Goal: Information Seeking & Learning: Learn about a topic

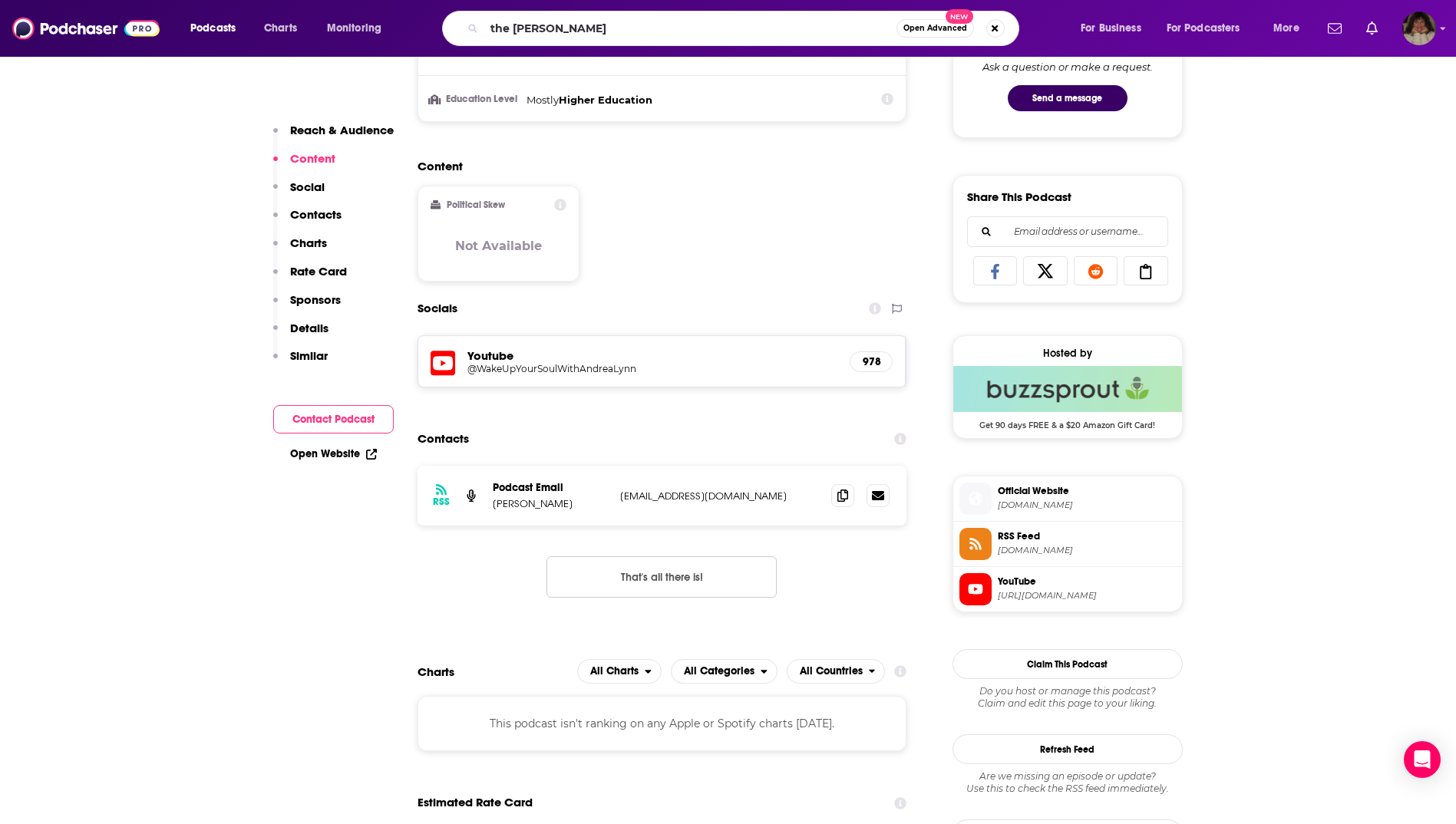
type input "the [PERSON_NAME] Show"
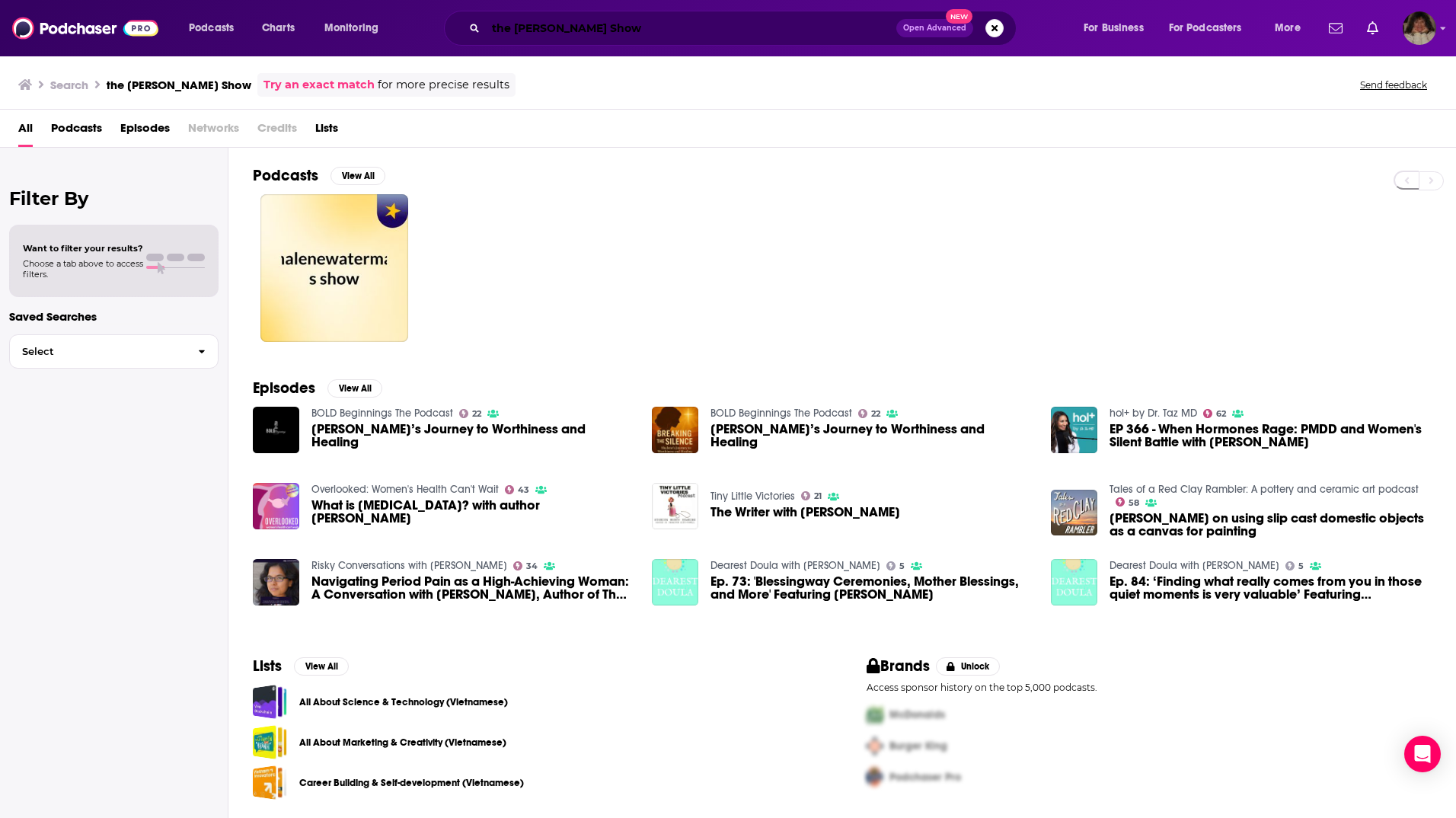
click at [523, 27] on input "the [PERSON_NAME] Show" at bounding box center [691, 28] width 411 height 25
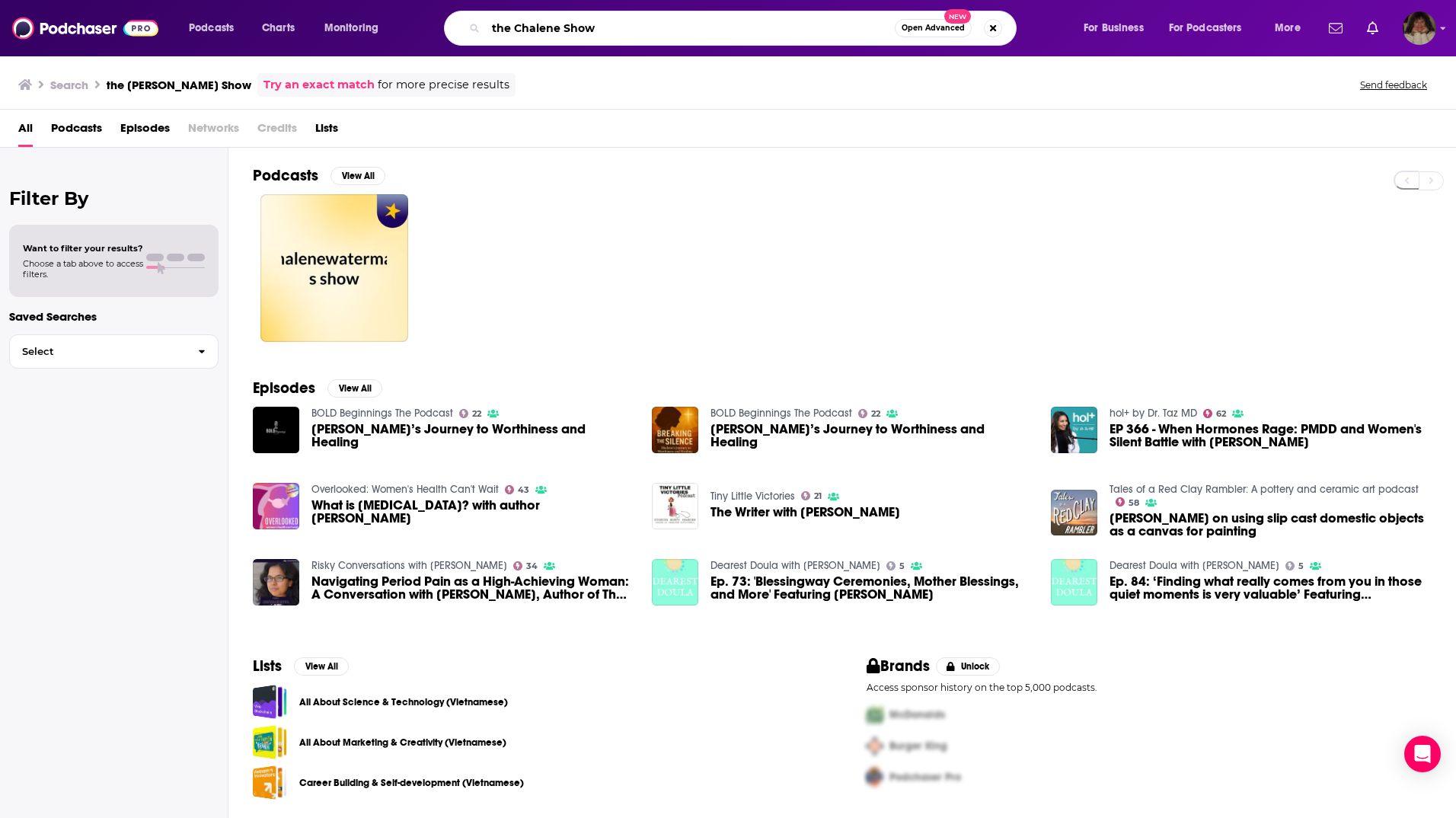
type input "the Chalene Show"
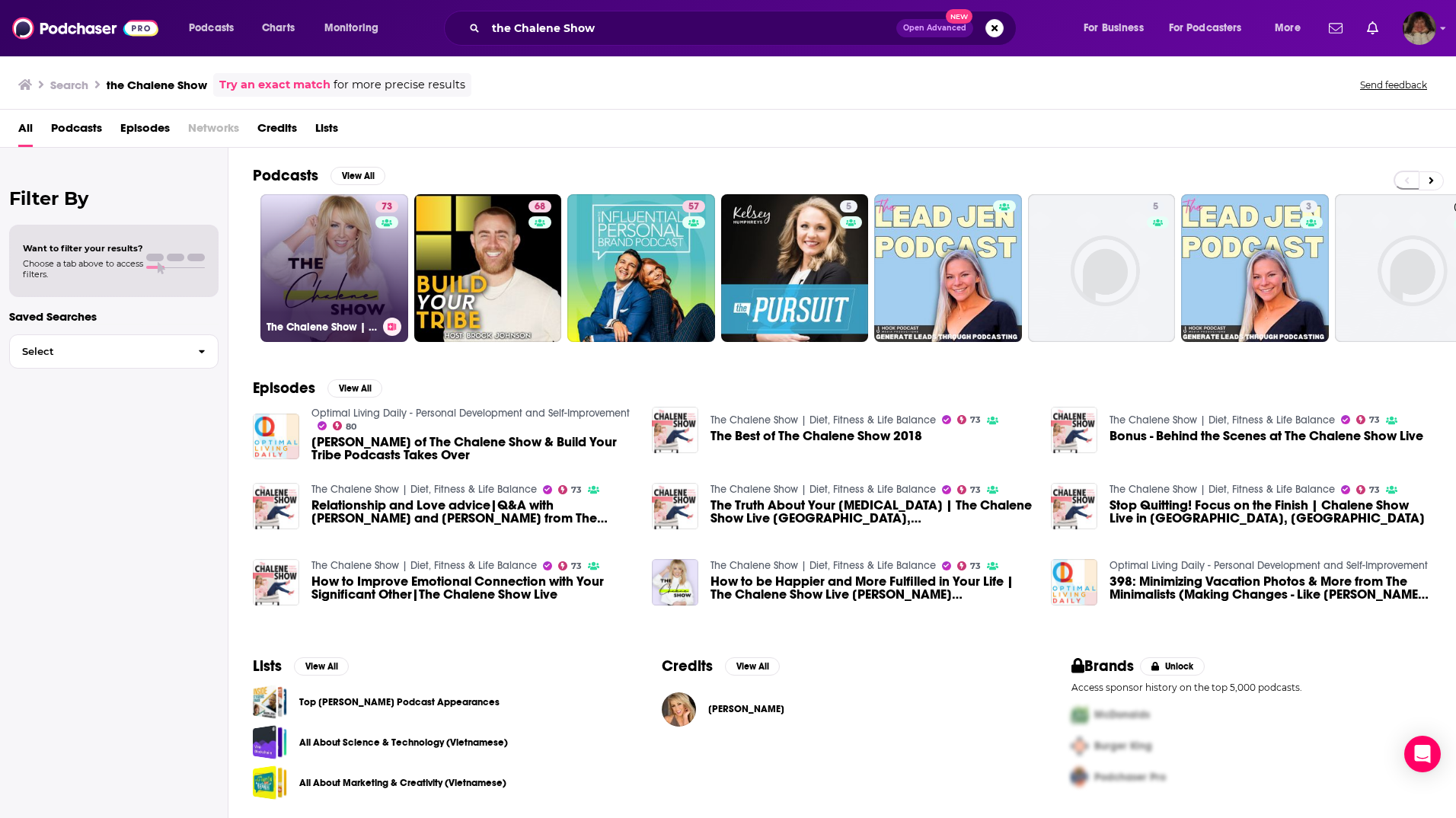
click at [349, 286] on link "73 The Chalene Show | Diet, Fitness & Life Balance" at bounding box center [335, 268] width 147 height 147
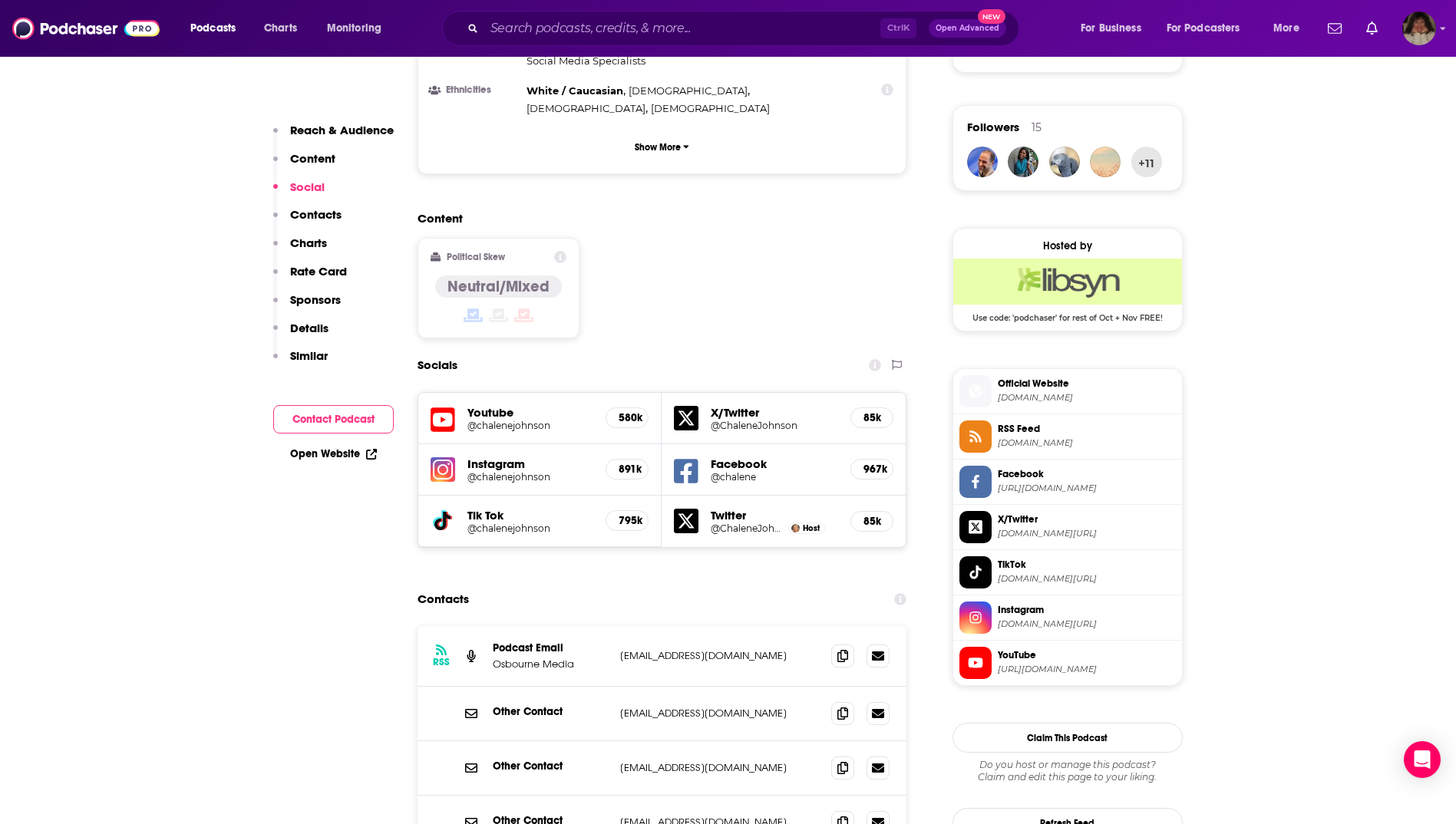
scroll to position [1304, 0]
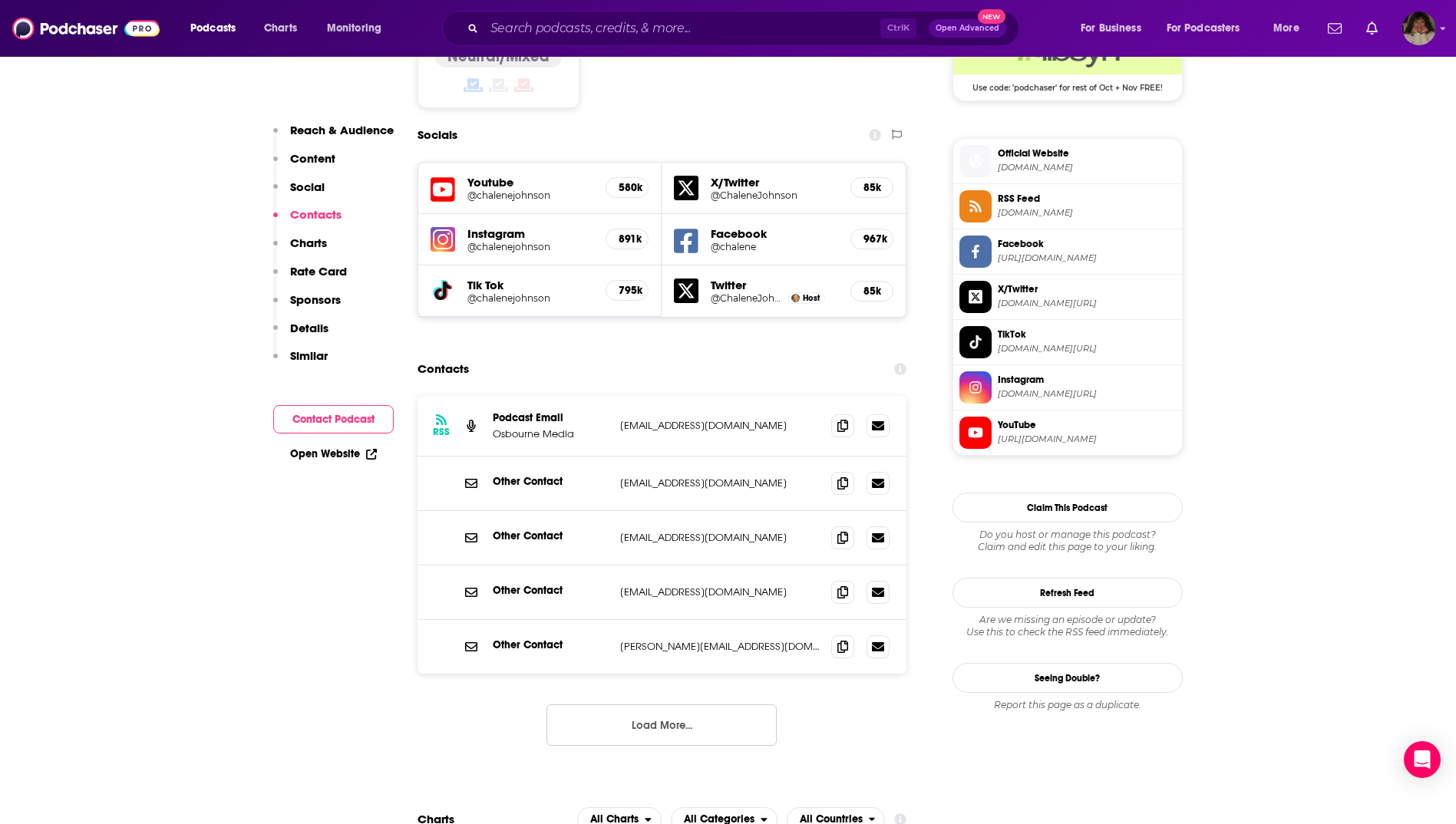
click at [647, 705] on button "Load More..." at bounding box center [661, 725] width 230 height 42
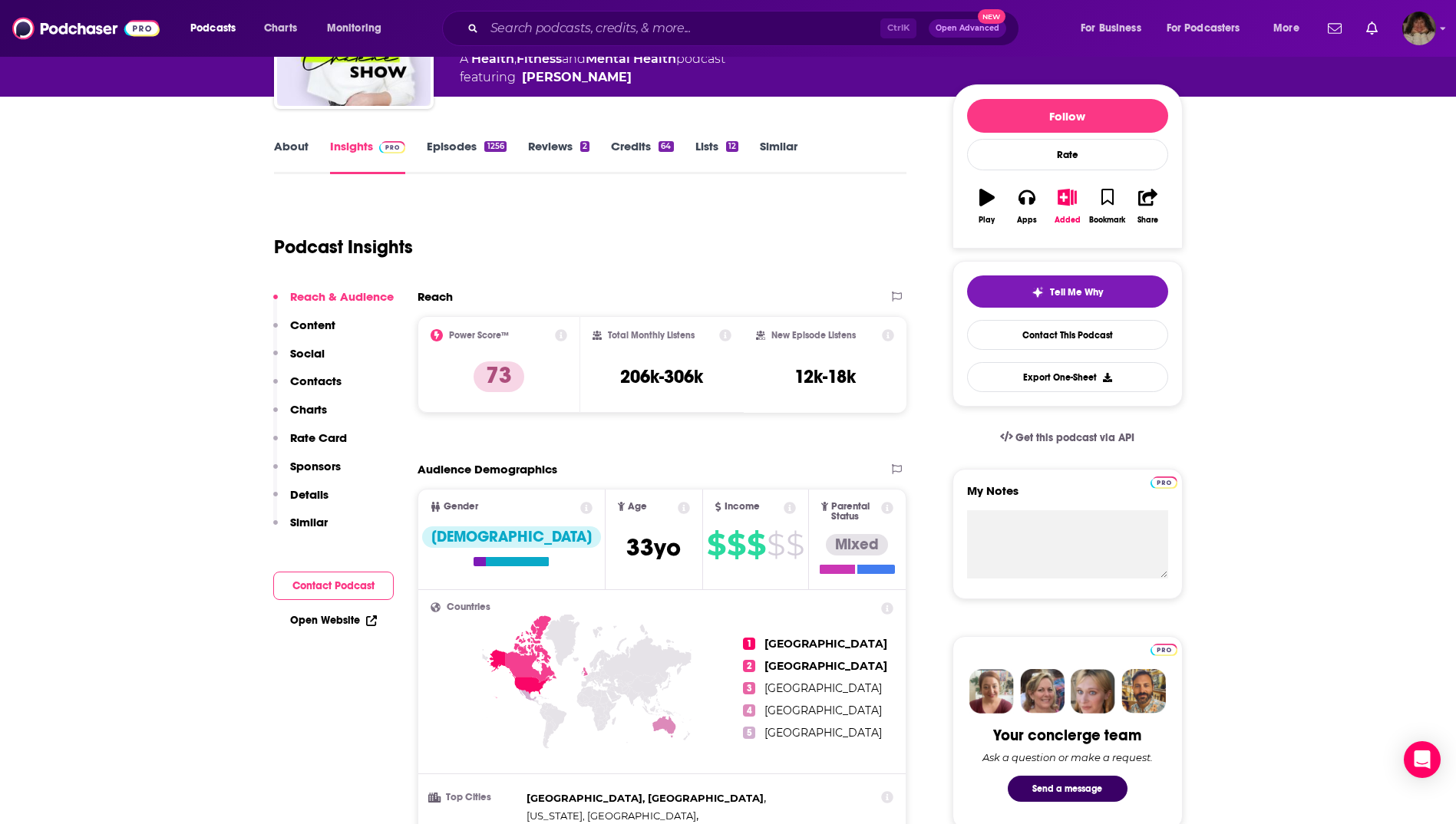
scroll to position [0, 0]
